Goal: Use online tool/utility

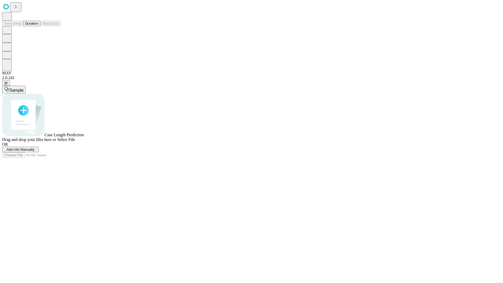
click at [38, 26] on button "Duration" at bounding box center [31, 24] width 17 height 6
click at [24, 88] on span "Sample" at bounding box center [16, 90] width 14 height 4
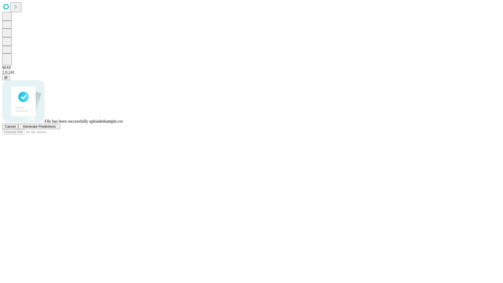
click at [56, 128] on span "Generate Predictions" at bounding box center [39, 127] width 33 height 4
